Goal: Information Seeking & Learning: Learn about a topic

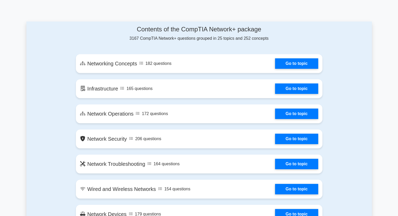
scroll to position [263, 0]
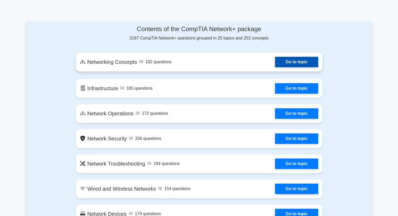
click at [303, 63] on link "Go to topic" at bounding box center [296, 62] width 43 height 10
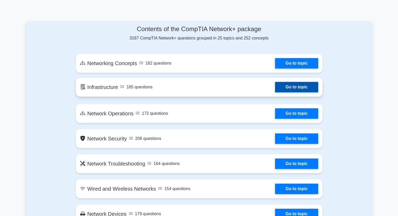
click at [293, 86] on link "Go to topic" at bounding box center [296, 87] width 43 height 10
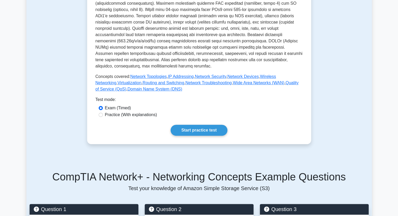
scroll to position [168, 0]
click at [142, 112] on label "Practice (With explanations)" at bounding box center [131, 115] width 52 height 6
click at [103, 113] on input "Practice (With explanations)" at bounding box center [101, 115] width 4 height 4
radio input "true"
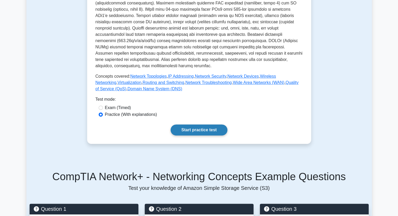
click at [191, 125] on link "Start practice test" at bounding box center [199, 130] width 57 height 11
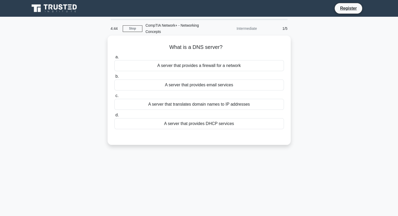
click at [188, 106] on div "A server that translates domain names to IP addresses" at bounding box center [199, 104] width 170 height 11
click at [114, 98] on input "c. A server that translates domain names to IP addresses" at bounding box center [114, 95] width 0 height 3
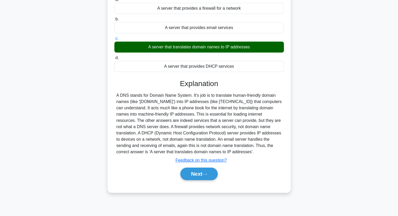
scroll to position [58, 0]
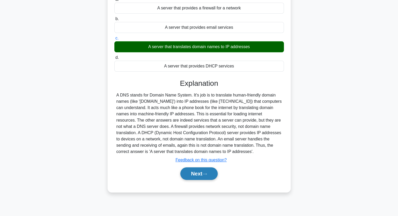
click at [207, 175] on icon at bounding box center [204, 174] width 5 height 3
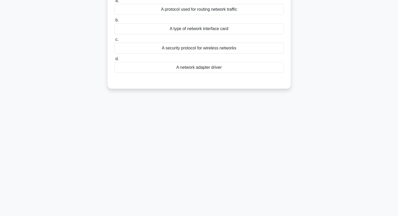
scroll to position [0, 0]
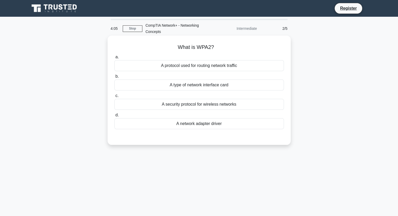
click at [197, 106] on div "A security protocol for wireless networks" at bounding box center [199, 104] width 170 height 11
click at [114, 98] on input "c. A security protocol for wireless networks" at bounding box center [114, 95] width 0 height 3
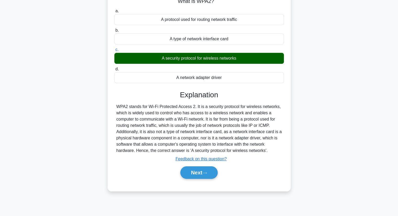
scroll to position [47, 0]
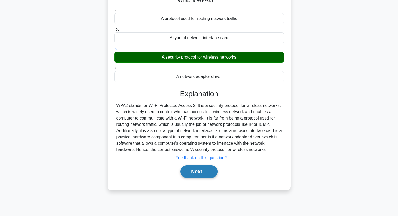
click at [195, 171] on button "Next" at bounding box center [198, 171] width 37 height 13
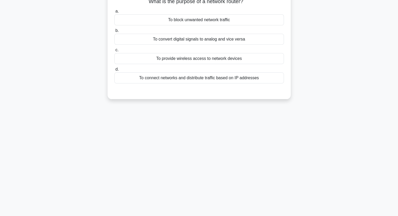
scroll to position [0, 0]
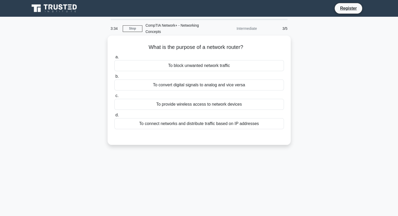
click at [209, 126] on div "To connect networks and distribute traffic based on IP addresses" at bounding box center [199, 123] width 170 height 11
click at [114, 117] on input "d. To connect networks and distribute traffic based on IP addresses" at bounding box center [114, 115] width 0 height 3
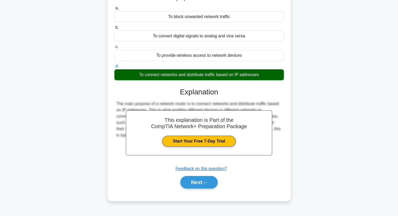
scroll to position [53, 0]
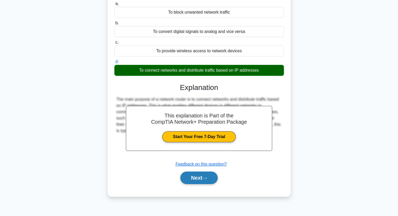
click at [196, 177] on button "Next" at bounding box center [198, 178] width 37 height 13
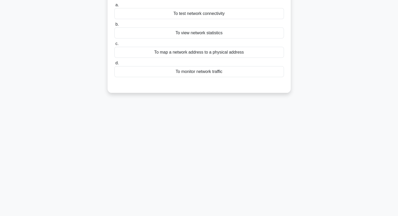
scroll to position [0, 0]
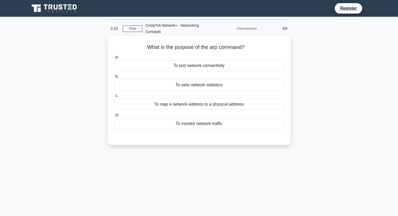
click at [196, 106] on div "To map a network address to a physical address" at bounding box center [199, 104] width 170 height 11
click at [114, 98] on input "c. To map a network address to a physical address" at bounding box center [114, 95] width 0 height 3
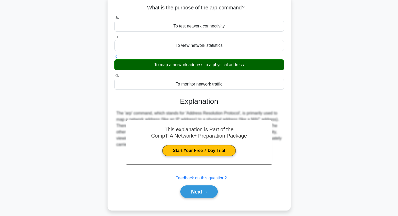
scroll to position [67, 0]
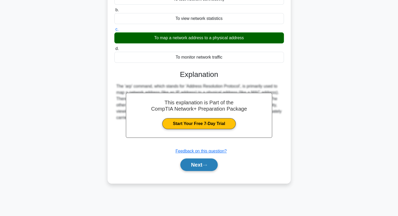
click at [197, 165] on button "Next" at bounding box center [198, 165] width 37 height 13
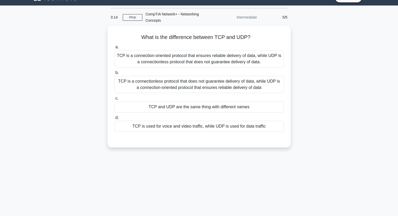
scroll to position [11, 0]
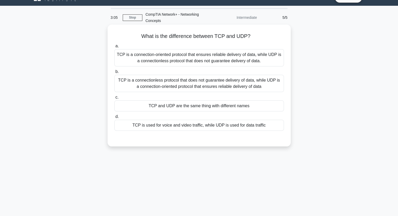
click at [206, 62] on div "TCP is a connection-oriented protocol that ensures reliable delivery of data, w…" at bounding box center [199, 57] width 170 height 17
click at [114, 48] on input "a. TCP is a connection-oriented protocol that ensures reliable delivery of data…" at bounding box center [114, 46] width 0 height 3
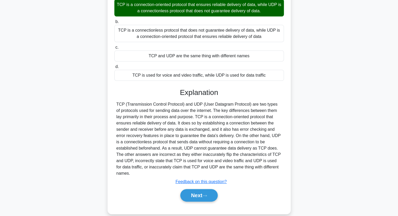
scroll to position [65, 0]
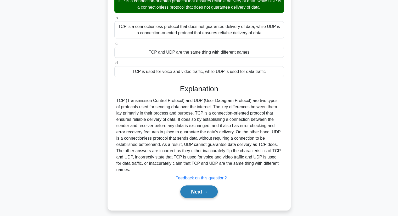
click at [202, 190] on button "Next" at bounding box center [198, 192] width 37 height 13
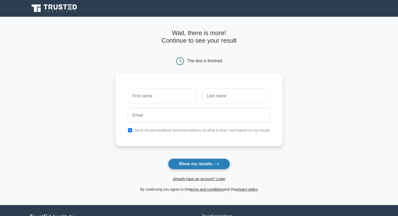
click at [198, 161] on button "Show my results" at bounding box center [199, 164] width 62 height 11
click at [130, 130] on input "checkbox" at bounding box center [130, 129] width 4 height 4
checkbox input "false"
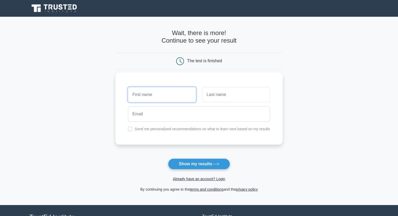
click at [155, 96] on input "text" at bounding box center [162, 94] width 68 height 15
type input "Naveen"
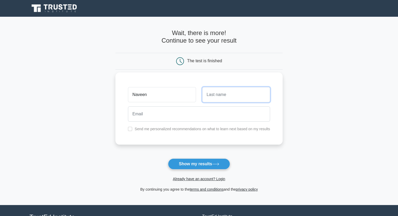
click at [213, 92] on input "text" at bounding box center [236, 94] width 68 height 15
type input "kumar"
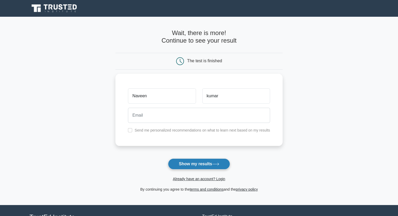
click at [191, 162] on button "Show my results" at bounding box center [199, 164] width 62 height 11
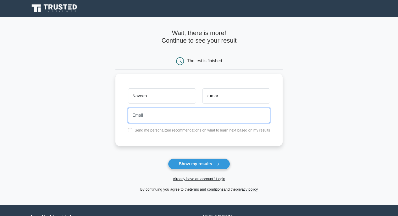
paste input "viyiwac220@euleina.com"
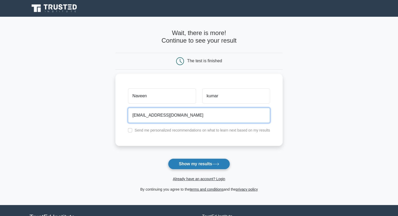
type input "viyiwac220@euleina.com"
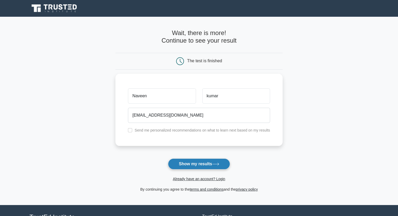
click at [187, 165] on button "Show my results" at bounding box center [199, 164] width 62 height 11
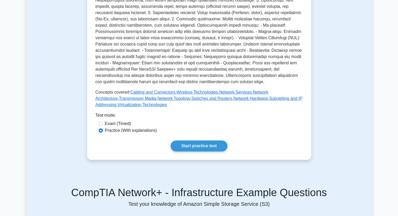
scroll to position [153, 0]
click at [197, 149] on link "Start practice test" at bounding box center [199, 145] width 57 height 11
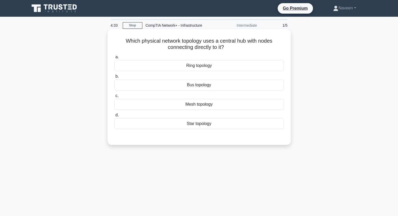
click at [204, 106] on div "Mesh topology" at bounding box center [199, 104] width 170 height 11
click at [114, 98] on input "c. Mesh topology" at bounding box center [114, 95] width 0 height 3
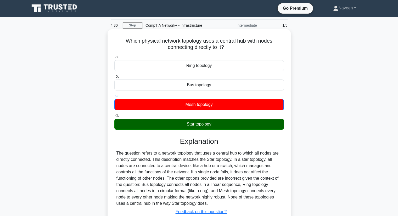
scroll to position [67, 0]
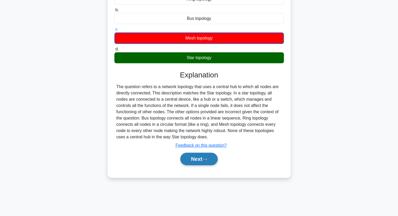
click at [199, 161] on button "Next" at bounding box center [198, 159] width 37 height 13
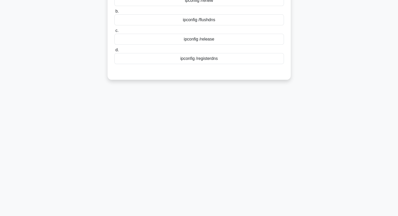
scroll to position [0, 0]
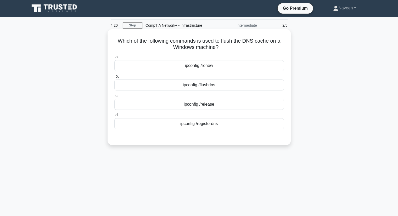
click at [218, 88] on div "ipconfig /flushdns" at bounding box center [199, 85] width 170 height 11
click at [114, 78] on input "b. ipconfig /flushdns" at bounding box center [114, 76] width 0 height 3
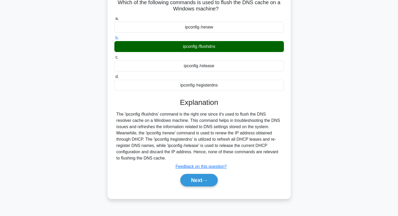
scroll to position [67, 0]
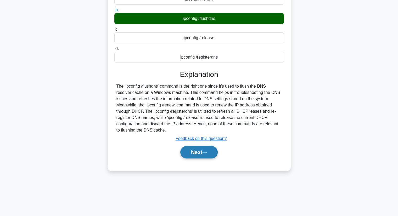
click at [201, 156] on button "Next" at bounding box center [198, 152] width 37 height 13
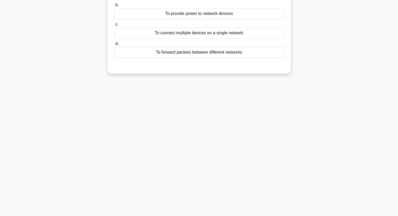
scroll to position [0, 0]
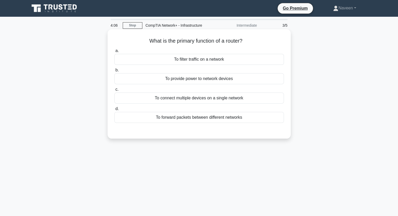
click at [175, 119] on div "To forward packets between different networks" at bounding box center [199, 117] width 170 height 11
click at [114, 111] on input "d. To forward packets between different networks" at bounding box center [114, 108] width 0 height 3
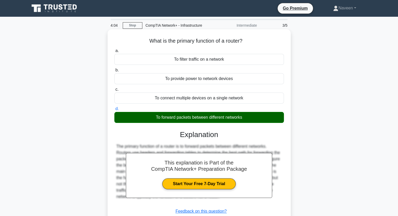
scroll to position [67, 0]
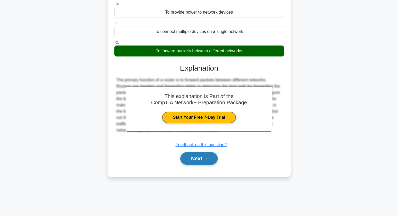
click at [201, 158] on button "Next" at bounding box center [198, 158] width 37 height 13
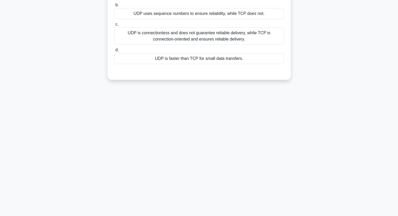
scroll to position [0, 0]
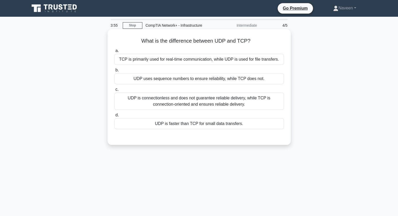
click at [210, 105] on div "UDP is connectionless and does not guarantee reliable delivery, while TCP is co…" at bounding box center [199, 101] width 170 height 17
click at [114, 91] on input "c. UDP is connectionless and does not guarantee reliable delivery, while TCP is…" at bounding box center [114, 89] width 0 height 3
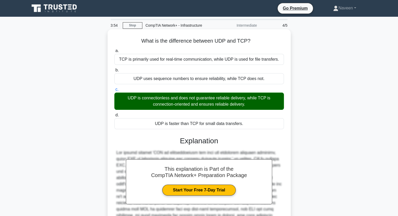
scroll to position [67, 0]
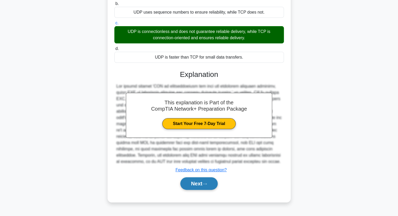
click at [188, 181] on button "Next" at bounding box center [198, 183] width 37 height 13
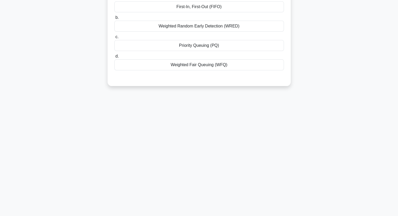
scroll to position [0, 0]
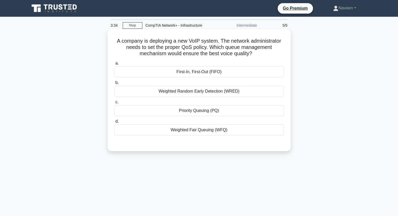
click at [187, 53] on h5 "A company is deploying a new VoIP system. The network administrator needs to se…" at bounding box center [199, 47] width 171 height 19
click at [189, 92] on div "Weighted Random Early Detection (WRED)" at bounding box center [199, 91] width 170 height 11
click at [114, 85] on input "b. Weighted Random Early Detection (WRED)" at bounding box center [114, 82] width 0 height 3
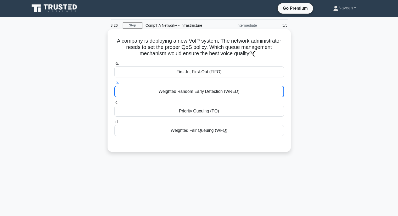
click at [189, 92] on div "Weighted Random Early Detection (WRED)" at bounding box center [199, 92] width 170 height 12
click at [114, 85] on input "b. Weighted Random Early Detection (WRED)" at bounding box center [114, 82] width 0 height 3
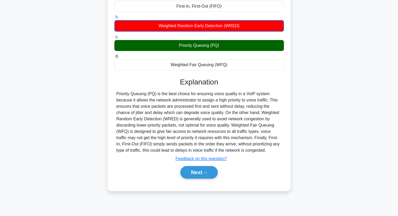
scroll to position [67, 0]
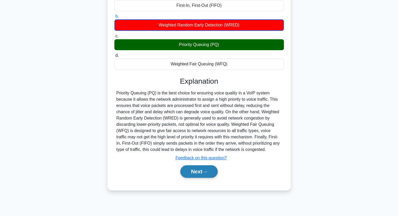
click at [196, 175] on button "Next" at bounding box center [198, 171] width 37 height 13
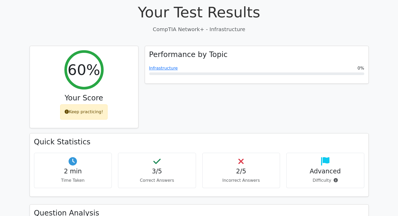
scroll to position [163, 0]
